Goal: Share content

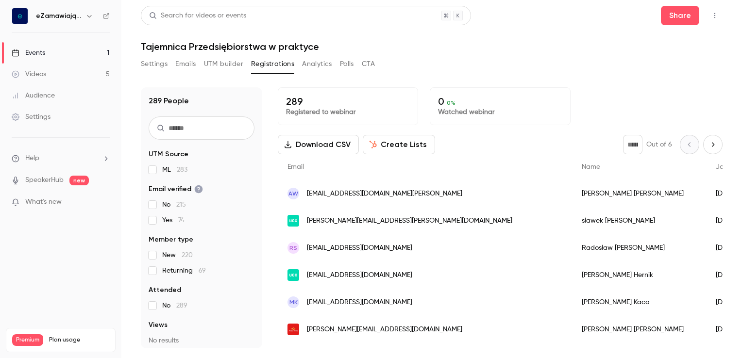
scroll to position [194, 0]
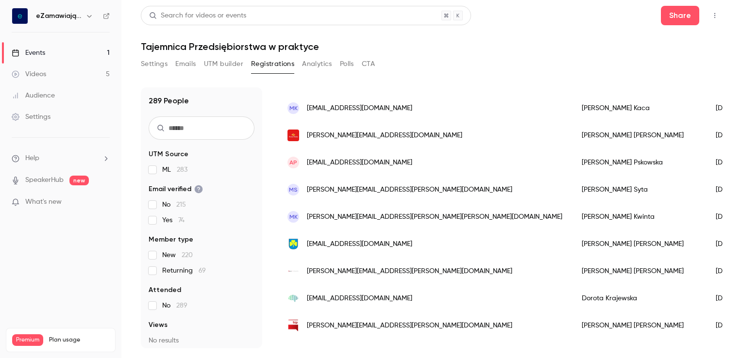
click at [152, 60] on button "Settings" at bounding box center [154, 64] width 27 height 16
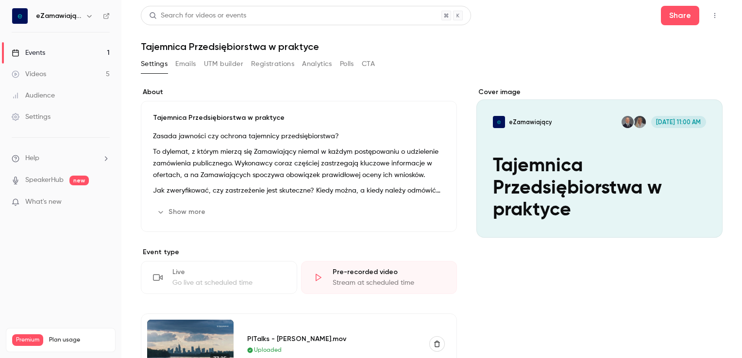
click at [264, 65] on button "Registrations" at bounding box center [272, 64] width 43 height 16
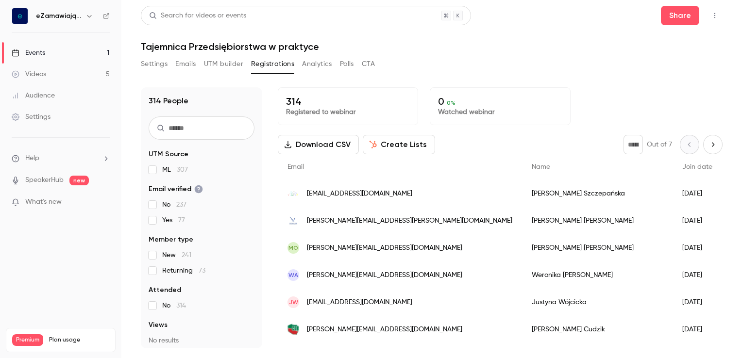
click at [635, 66] on div "Settings Emails UTM builder Registrations Analytics Polls CTA" at bounding box center [432, 65] width 582 height 19
click at [672, 17] on button "Share" at bounding box center [680, 15] width 38 height 19
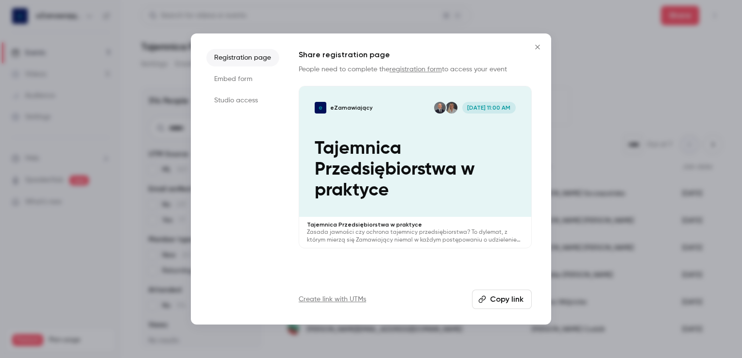
click at [504, 301] on button "Copy link" at bounding box center [502, 299] width 60 height 19
click at [536, 48] on icon "Close" at bounding box center [538, 47] width 12 height 8
